Goal: Task Accomplishment & Management: Manage account settings

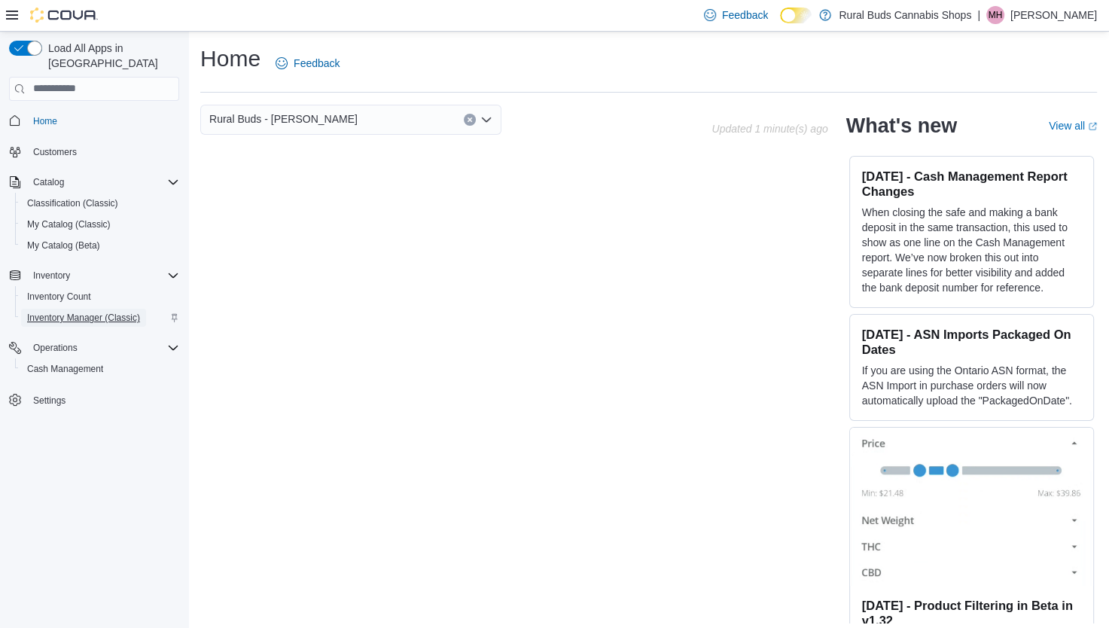
click at [117, 312] on span "Inventory Manager (Classic)" at bounding box center [83, 318] width 113 height 12
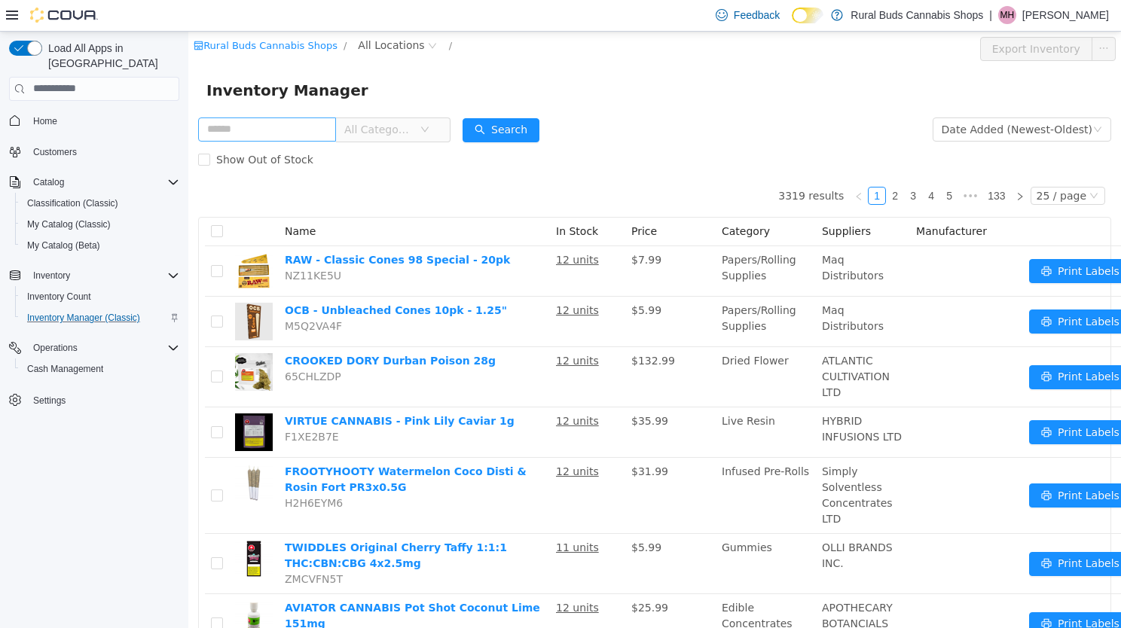
click at [254, 132] on input "text" at bounding box center [267, 129] width 138 height 24
type input "*****"
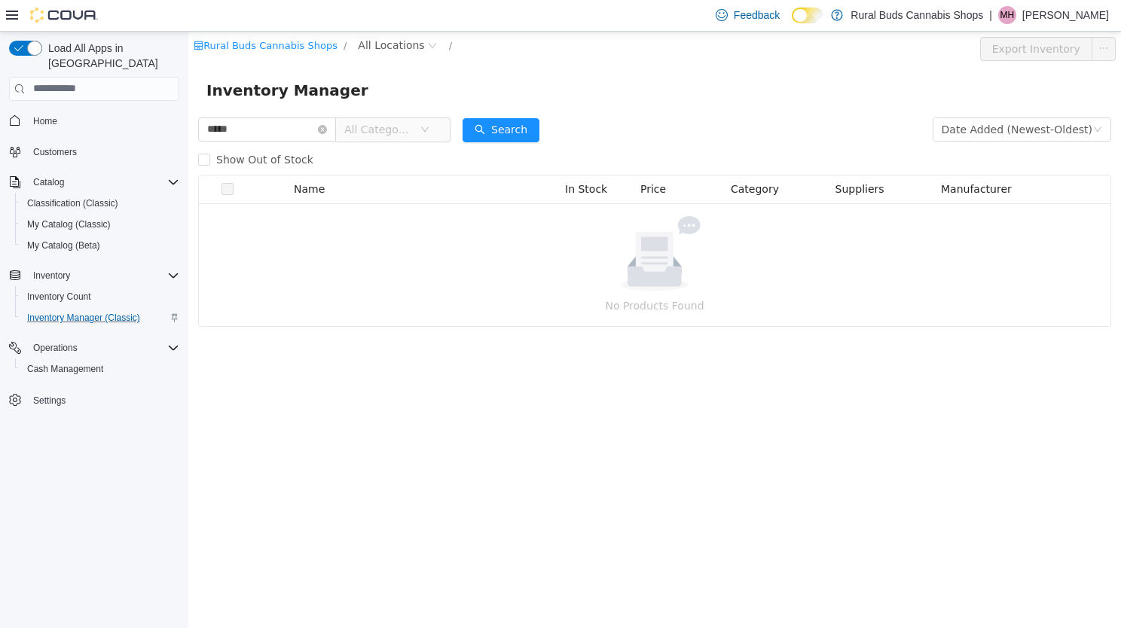
click at [1088, 11] on p "[PERSON_NAME]" at bounding box center [1065, 15] width 87 height 18
click at [1028, 160] on ul "Change Password Help Cova Learning Sign Out" at bounding box center [1033, 96] width 151 height 133
click at [1017, 144] on span "Sign Out" at bounding box center [1011, 145] width 41 height 15
